Goal: Task Accomplishment & Management: Use online tool/utility

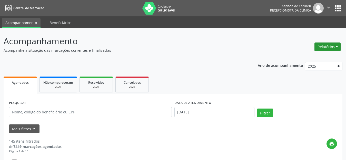
click at [324, 45] on button "Relatórios" at bounding box center [327, 47] width 26 height 9
click at [302, 56] on link "Agendamentos" at bounding box center [312, 57] width 55 height 7
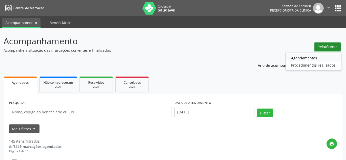
select select "8"
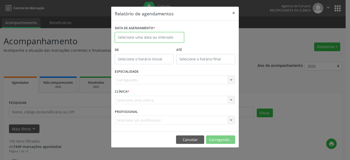
click at [145, 36] on input "text" at bounding box center [149, 37] width 69 height 10
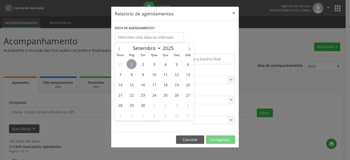
click at [133, 63] on span "1" at bounding box center [132, 64] width 10 height 10
type input "[DATE]"
click at [133, 63] on span "1" at bounding box center [132, 64] width 10 height 10
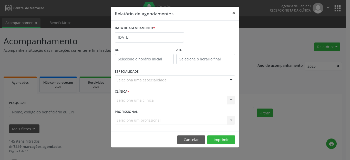
click at [235, 13] on button "×" at bounding box center [234, 13] width 10 height 13
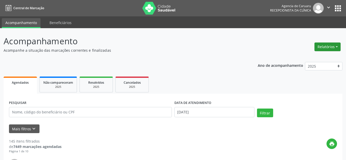
click at [327, 46] on button "Relatórios" at bounding box center [327, 47] width 26 height 9
click at [307, 56] on link "Agendamentos" at bounding box center [312, 57] width 55 height 7
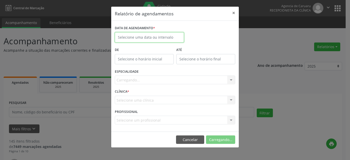
click at [155, 40] on input "text" at bounding box center [149, 37] width 69 height 10
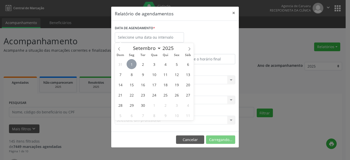
click at [131, 64] on span "1" at bounding box center [132, 64] width 10 height 10
type input "[DATE]"
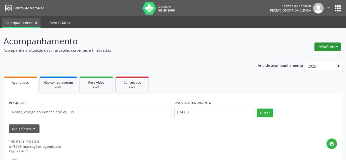
click at [323, 46] on button "Relatórios" at bounding box center [327, 47] width 26 height 9
click at [306, 58] on link "Agendamentos" at bounding box center [312, 57] width 55 height 7
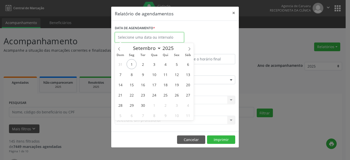
click at [136, 38] on body "Central de Marcação Agencia de [GEOGRAPHIC_DATA] Recepcionista da clínica  Con…" at bounding box center [175, 80] width 350 height 160
click at [130, 64] on span "1" at bounding box center [132, 64] width 10 height 10
type input "[DATE]"
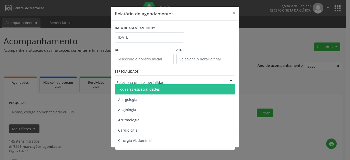
click at [144, 88] on span "Todas as especialidades" at bounding box center [139, 89] width 42 height 5
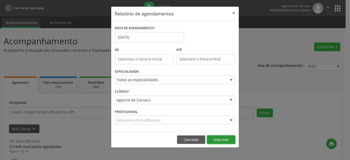
click at [223, 138] on button "Imprimir" at bounding box center [221, 140] width 28 height 9
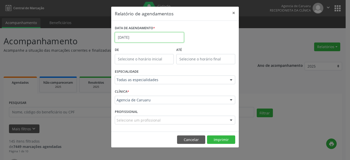
click at [134, 40] on body "Central de Marcação Agencia de [GEOGRAPHIC_DATA] Recepcionista da clínica  Con…" at bounding box center [175, 80] width 350 height 160
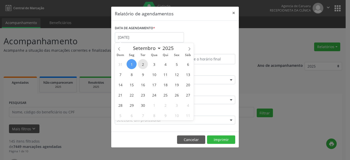
click at [142, 64] on span "2" at bounding box center [143, 64] width 10 height 10
type input "[DATE]"
click at [142, 64] on span "2" at bounding box center [143, 64] width 10 height 10
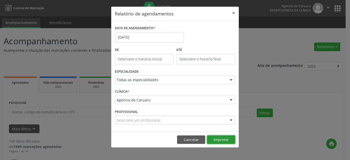
click at [220, 138] on button "Imprimir" at bounding box center [221, 140] width 28 height 9
click at [230, 139] on button "Imprimir" at bounding box center [221, 140] width 28 height 9
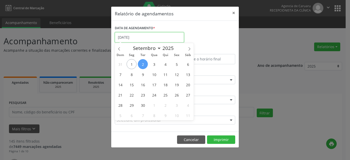
click at [133, 35] on input "[DATE]" at bounding box center [149, 37] width 69 height 10
click at [155, 64] on span "3" at bounding box center [154, 64] width 10 height 10
type input "[DATE]"
click at [155, 64] on span "3" at bounding box center [154, 64] width 10 height 10
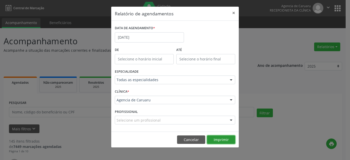
click at [225, 139] on button "Imprimir" at bounding box center [221, 140] width 28 height 9
